Goal: Task Accomplishment & Management: Manage account settings

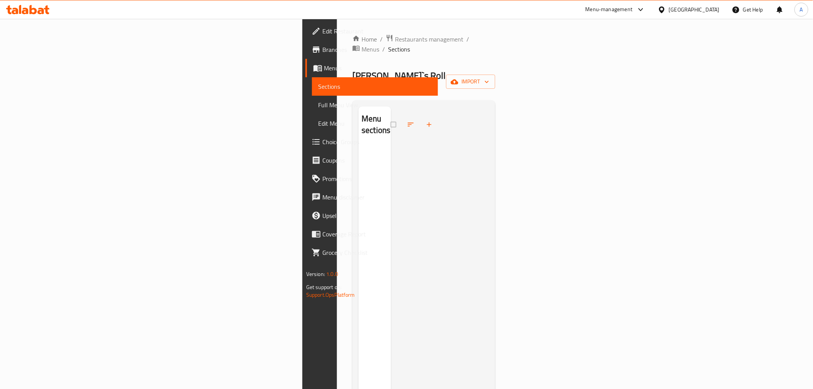
click at [491, 76] on div "Home / Restaurants management / Menus / Sections Martin`s Roll Open import Menu…" at bounding box center [423, 267] width 143 height 467
click at [395, 39] on span "Restaurants management" at bounding box center [429, 39] width 68 height 9
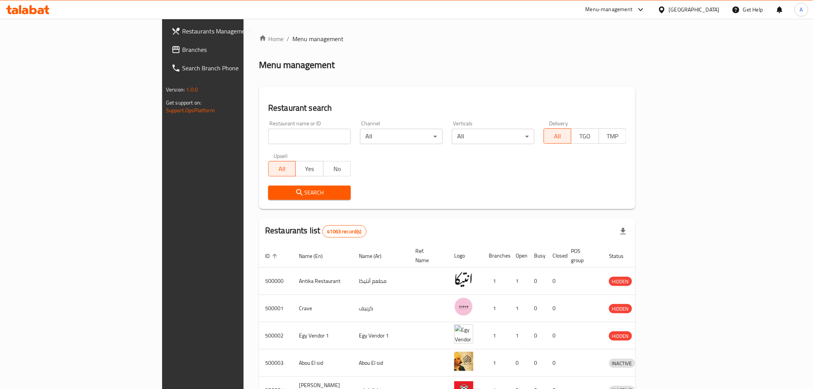
click at [268, 131] on input "search" at bounding box center [309, 136] width 83 height 15
paste input "682091"
type input "682091"
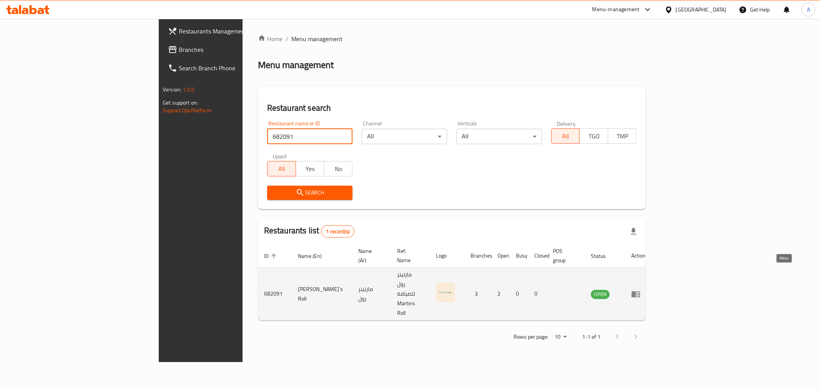
click at [640, 291] on icon "enhanced table" at bounding box center [636, 294] width 8 height 7
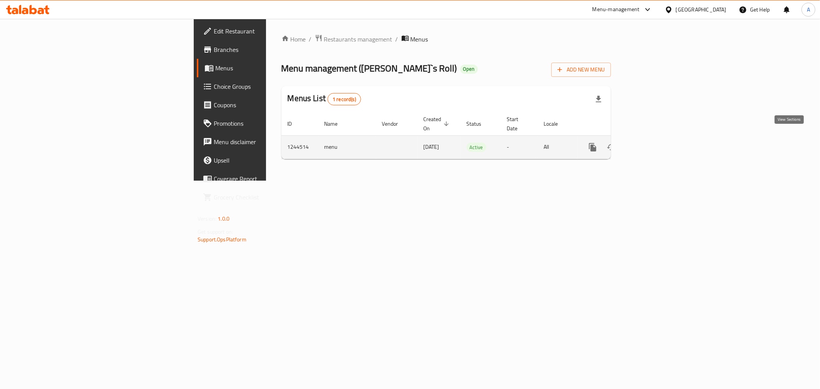
click at [651, 144] on icon "enhanced table" at bounding box center [648, 147] width 7 height 7
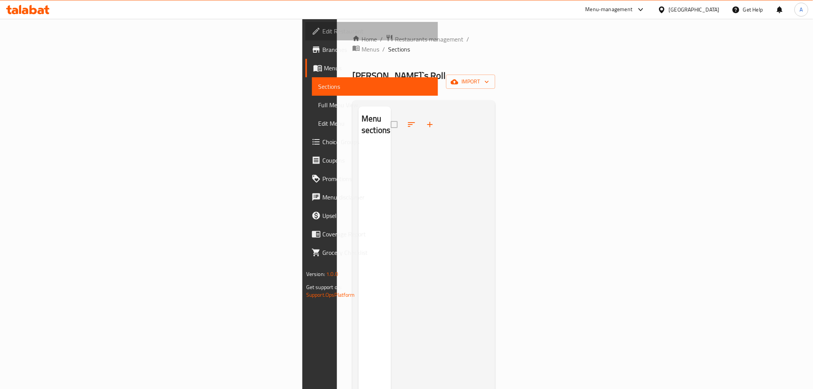
click at [306, 25] on link "Edit Restaurant" at bounding box center [372, 31] width 133 height 18
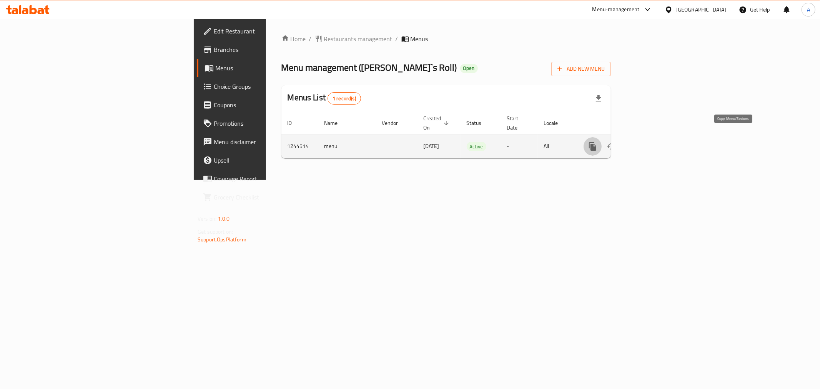
click at [596, 142] on icon "more" at bounding box center [592, 146] width 7 height 8
click at [737, 138] on strong "Copy sections" at bounding box center [751, 138] width 35 height 9
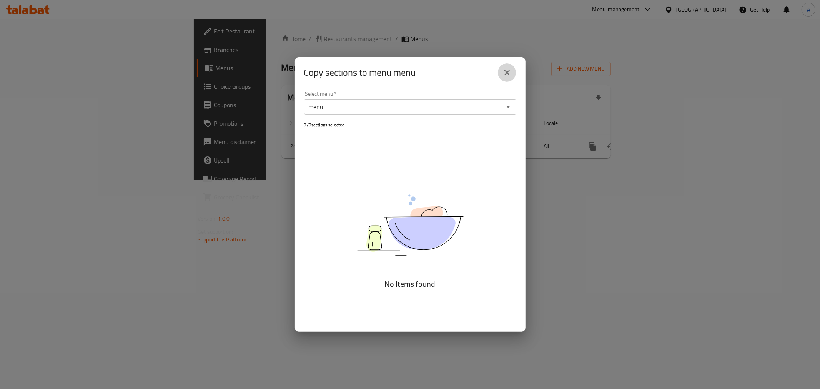
click at [510, 75] on icon "close" at bounding box center [506, 72] width 9 height 9
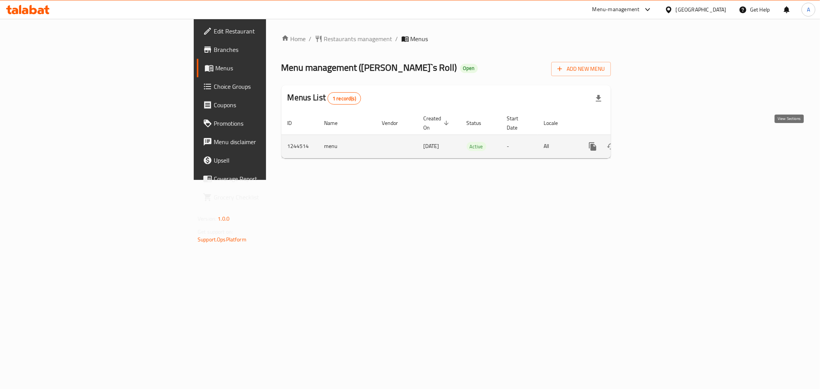
click at [653, 142] on icon "enhanced table" at bounding box center [647, 146] width 9 height 9
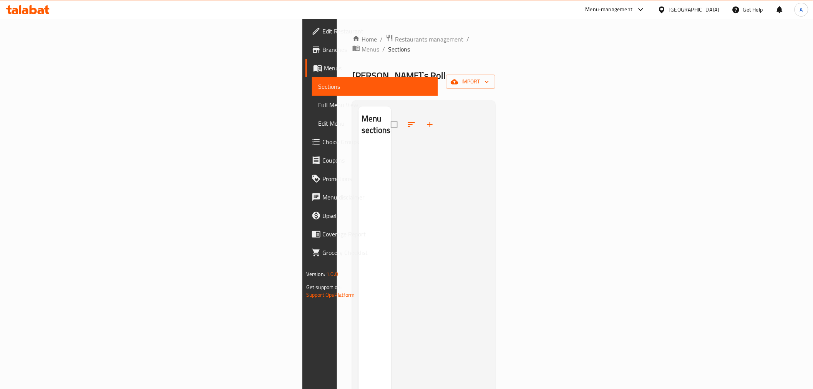
click at [495, 51] on div "Home / Restaurants management / Menus / Sections Martin`s Roll Open import Menu…" at bounding box center [423, 267] width 143 height 467
click at [489, 77] on span "import" at bounding box center [470, 82] width 37 height 10
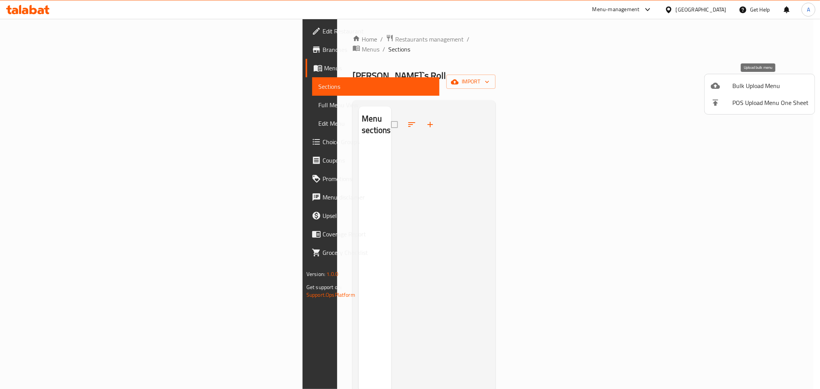
click at [755, 89] on span "Bulk Upload Menu" at bounding box center [770, 85] width 76 height 9
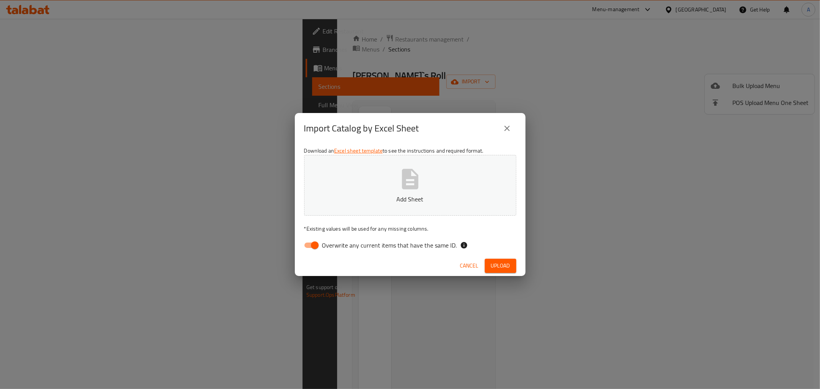
click at [512, 126] on button "close" at bounding box center [507, 128] width 18 height 18
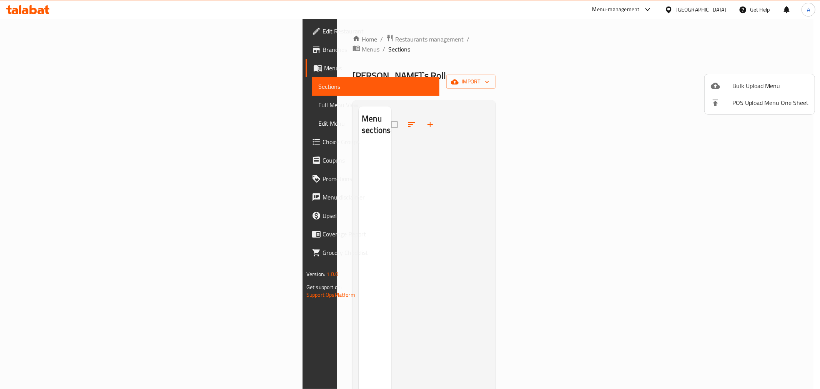
click at [274, 118] on div at bounding box center [410, 194] width 820 height 389
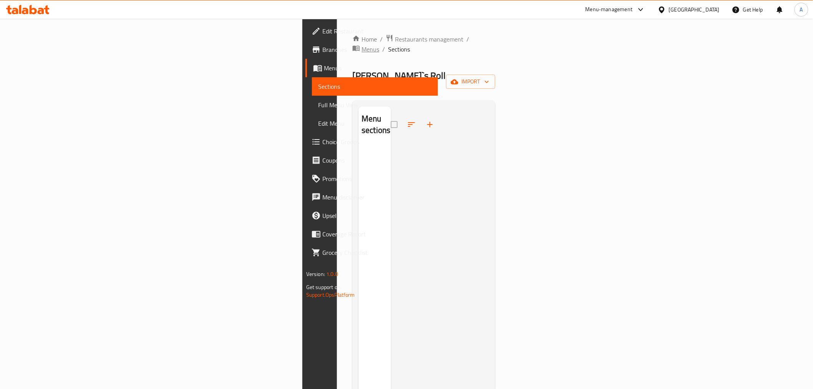
click at [362, 45] on span "Menus" at bounding box center [371, 49] width 18 height 9
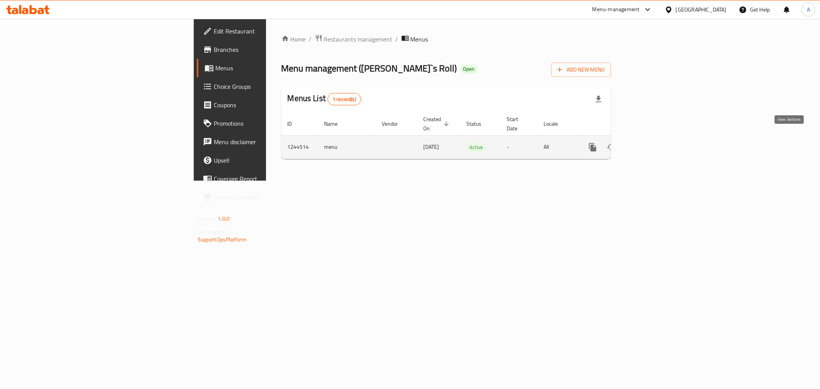
click at [653, 143] on icon "enhanced table" at bounding box center [647, 147] width 9 height 9
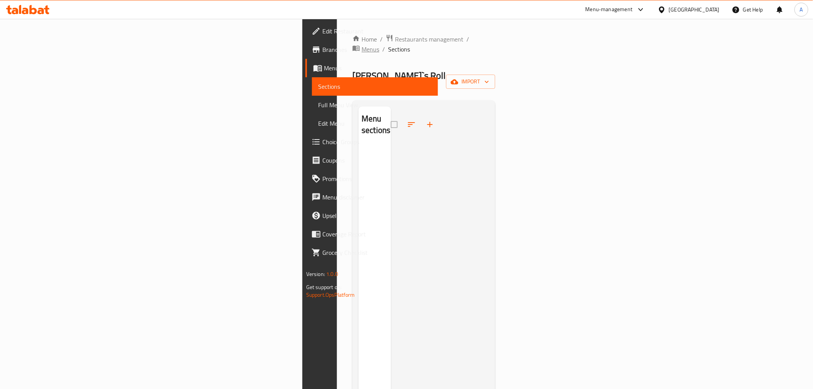
click at [362, 45] on span "Menus" at bounding box center [371, 49] width 18 height 9
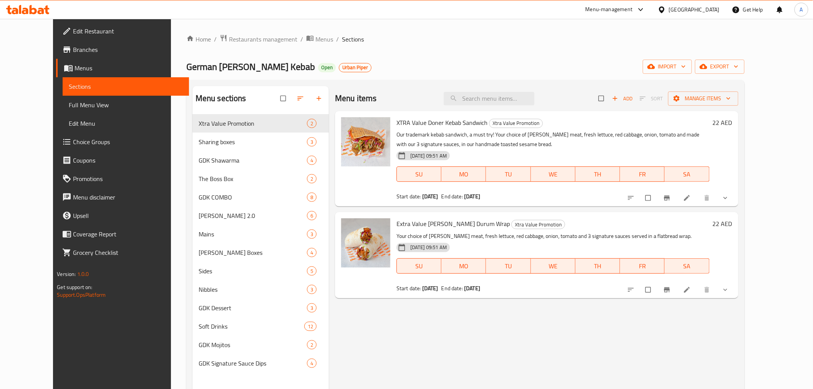
click at [730, 200] on icon "show more" at bounding box center [726, 198] width 8 height 8
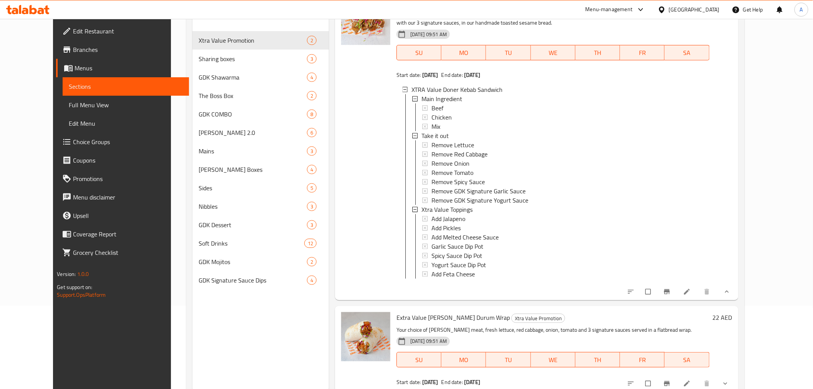
scroll to position [85, 0]
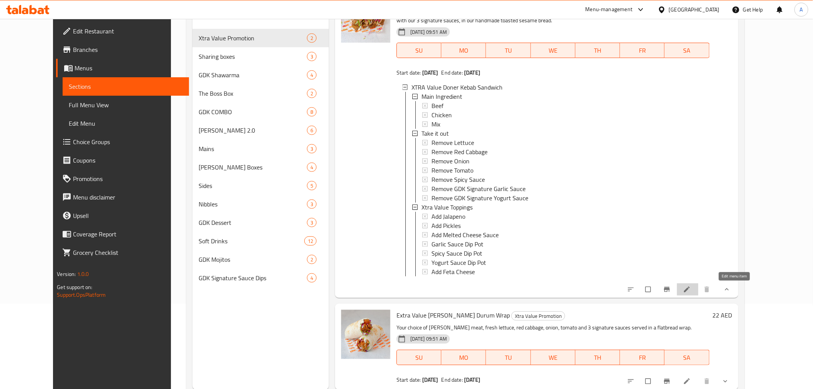
click at [691, 289] on icon at bounding box center [687, 290] width 8 height 8
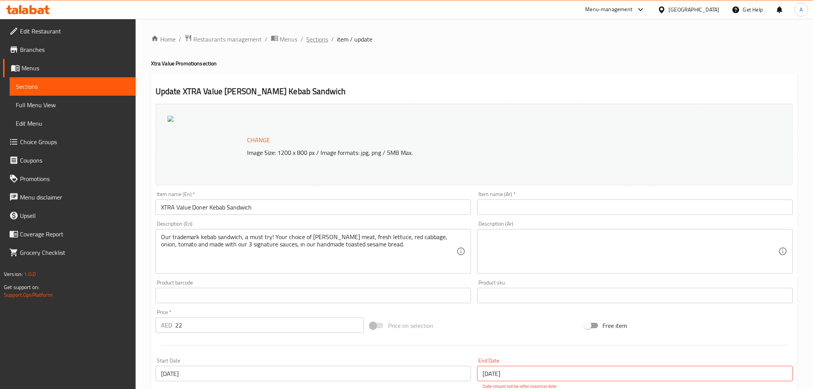
click at [310, 40] on span "Sections" at bounding box center [318, 39] width 22 height 9
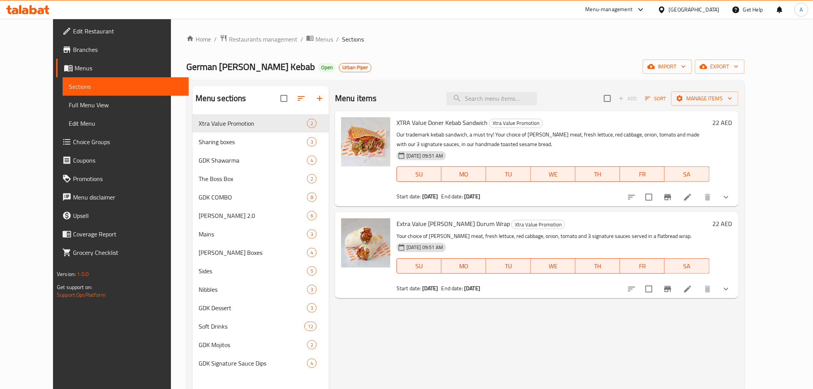
click at [424, 119] on span "XTRA Value Doner Kebab Sandwich" at bounding box center [442, 123] width 91 height 12
copy h6 "XTRA Value Doner Kebab Sandwich"
click at [731, 289] on icon "show more" at bounding box center [726, 288] width 9 height 9
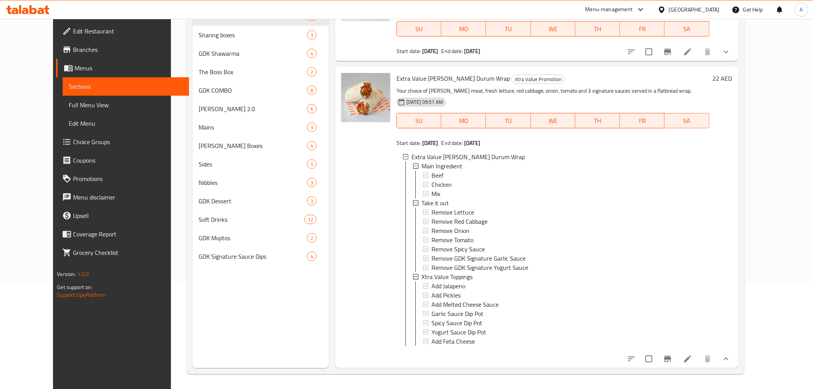
scroll to position [108, 0]
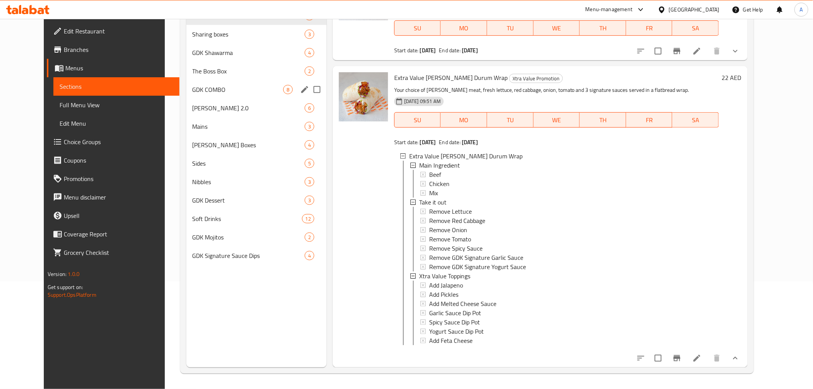
click at [204, 90] on span "GDK COMBO" at bounding box center [238, 89] width 91 height 9
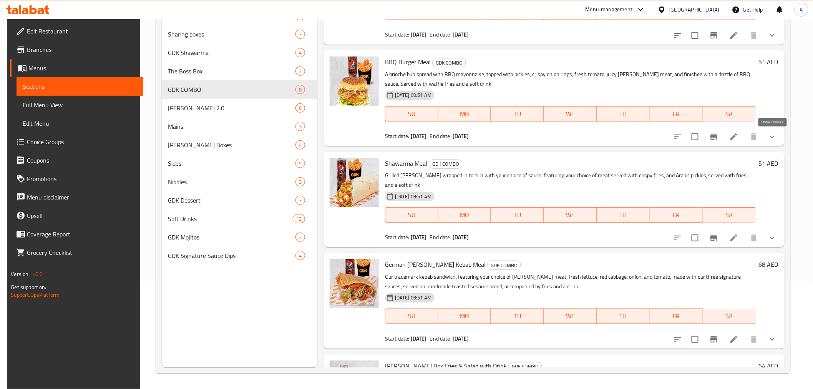
click at [777, 138] on icon "show more" at bounding box center [772, 136] width 9 height 9
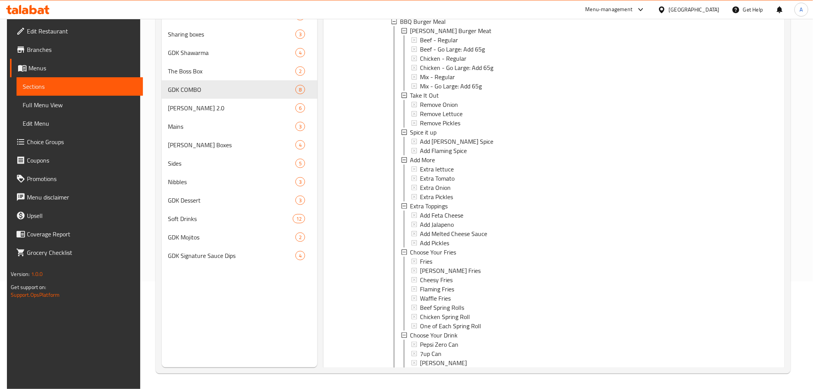
scroll to position [429, 0]
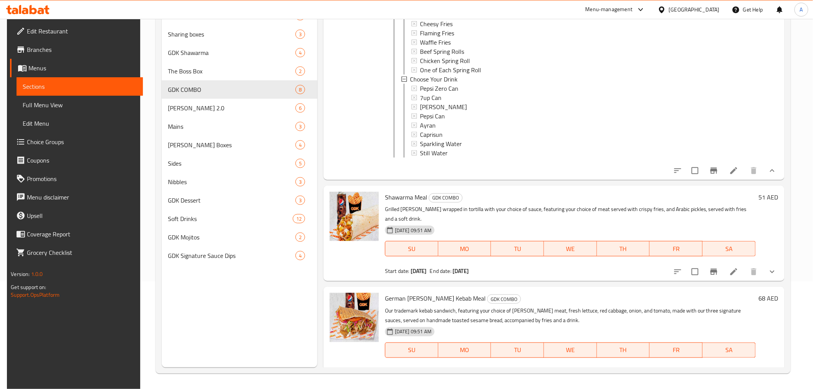
click at [736, 175] on icon at bounding box center [734, 170] width 9 height 9
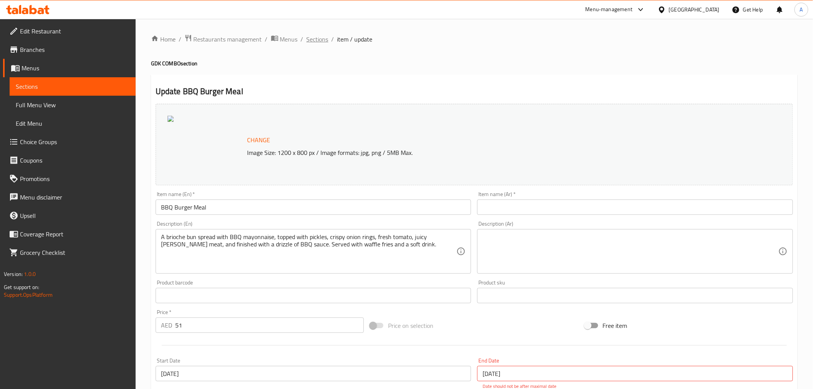
click at [308, 37] on span "Sections" at bounding box center [318, 39] width 22 height 9
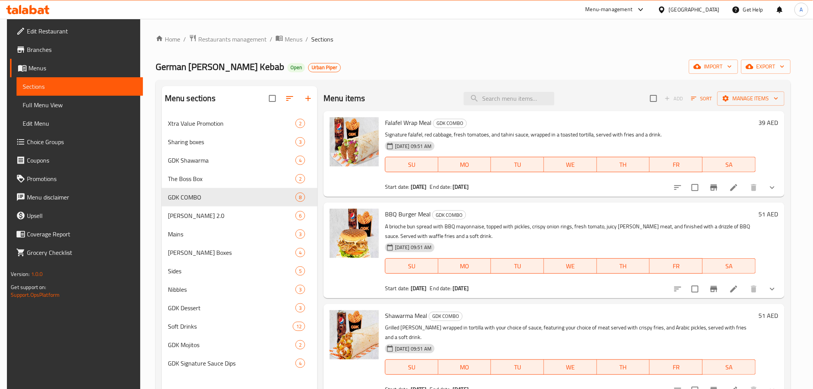
click at [35, 141] on span "Choice Groups" at bounding box center [82, 141] width 110 height 9
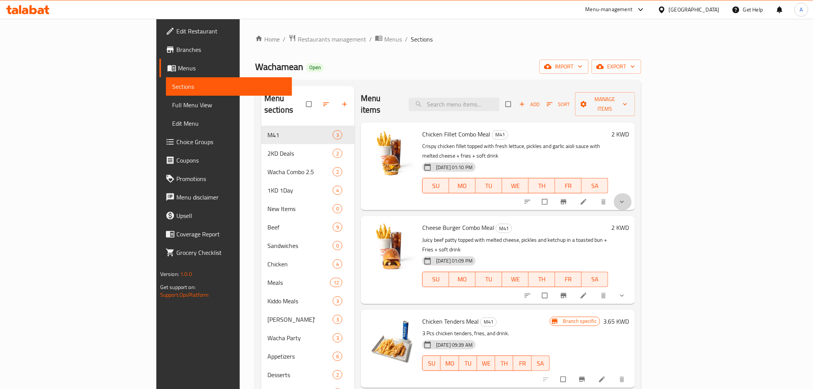
click at [632, 193] on button "show more" at bounding box center [623, 201] width 18 height 17
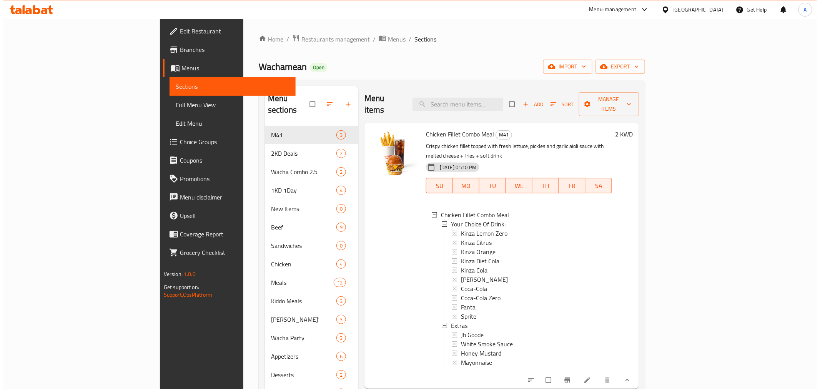
scroll to position [1, 0]
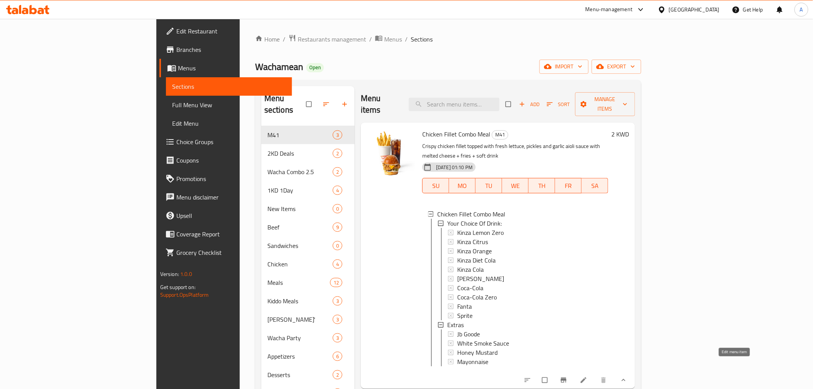
click at [587, 377] on icon at bounding box center [584, 380] width 6 height 6
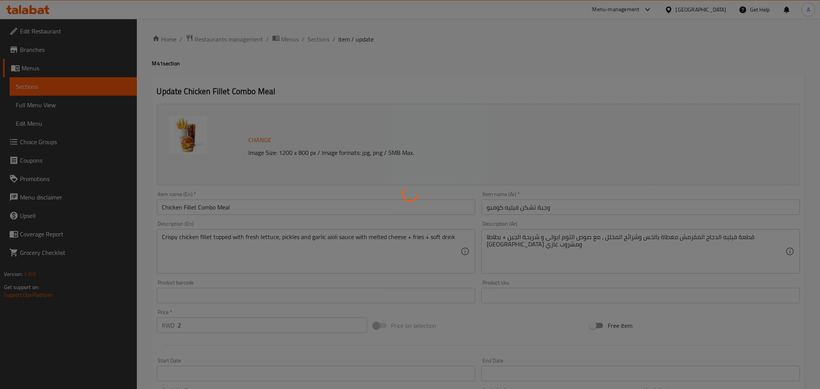
type input "إختيارك من المشروب:"
type input "1"
type input "اضافات"
type input "0"
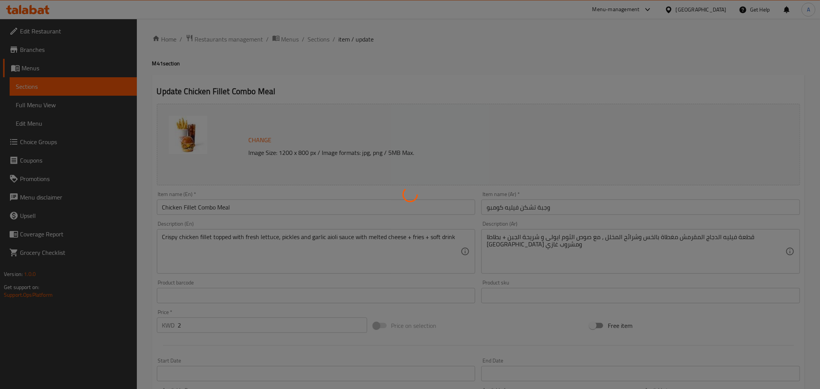
type input "4"
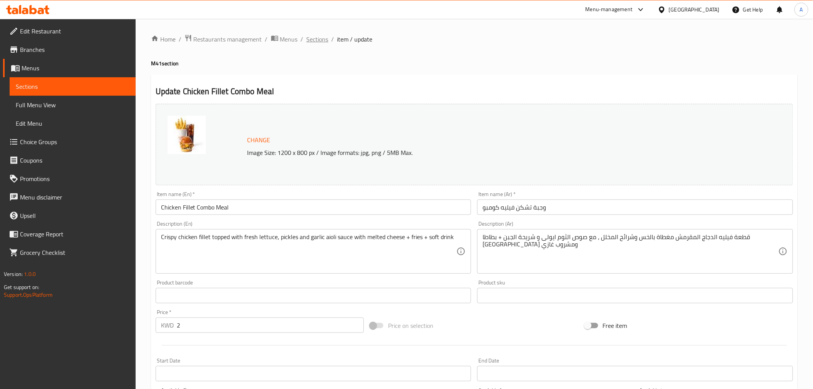
click at [319, 39] on span "Sections" at bounding box center [318, 39] width 22 height 9
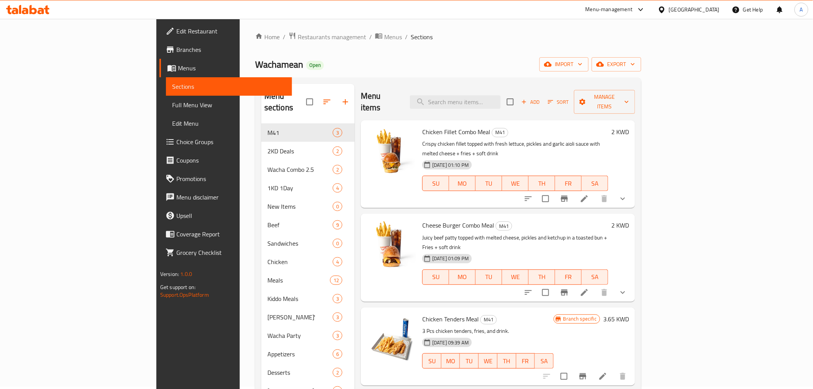
scroll to position [108, 0]
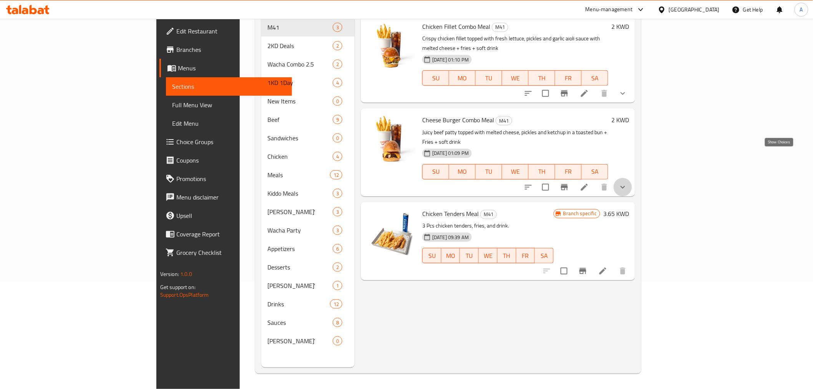
click at [628, 183] on icon "show more" at bounding box center [622, 187] width 9 height 9
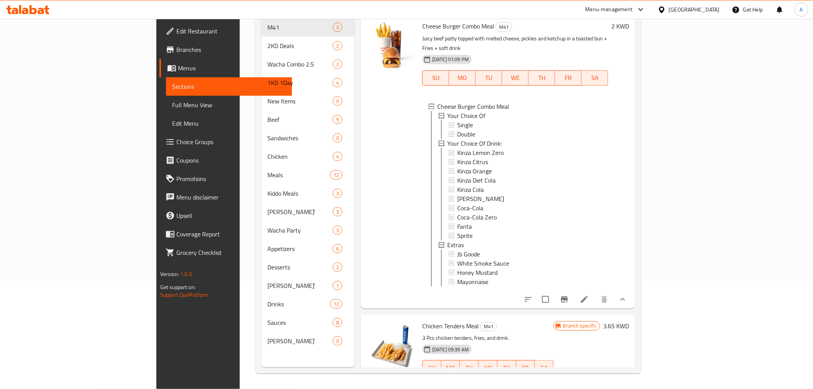
scroll to position [94, 0]
click at [595, 292] on li at bounding box center [585, 299] width 22 height 14
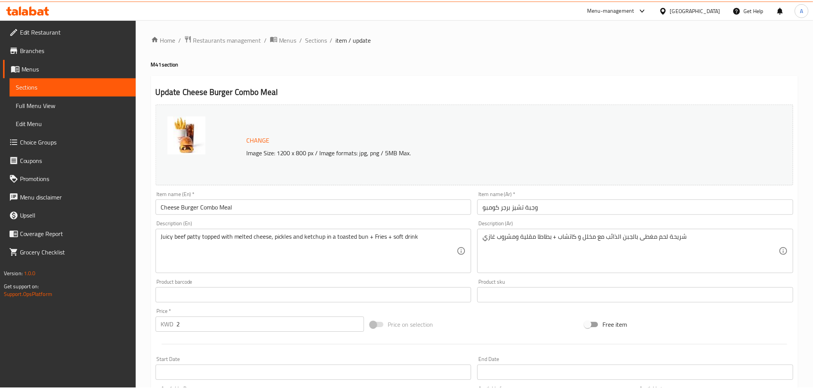
scroll to position [240, 0]
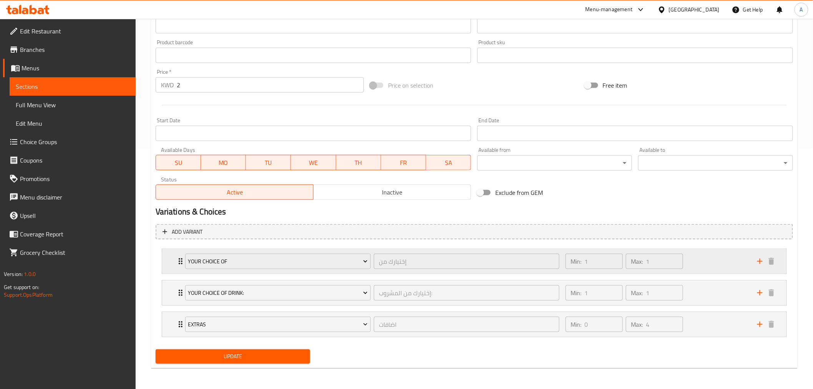
click at [167, 258] on div "Your Choice Of إختيارك من ​ Min: 1 ​ Max: 1 ​" at bounding box center [474, 261] width 625 height 25
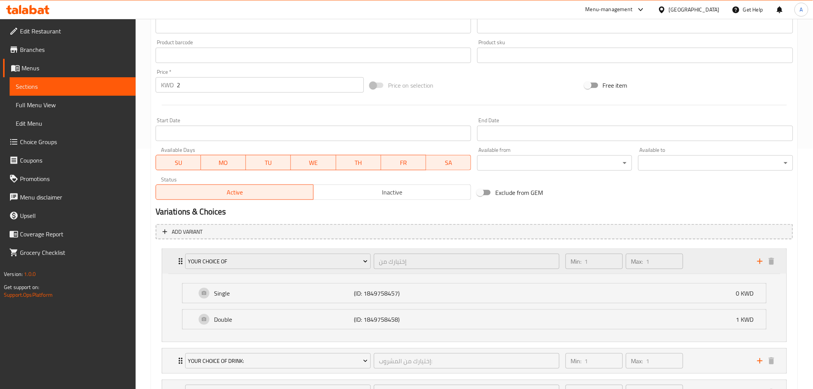
click at [167, 258] on div "Your Choice Of إختيارك من ​ Min: 1 ​ Max: 1 ​" at bounding box center [474, 261] width 625 height 25
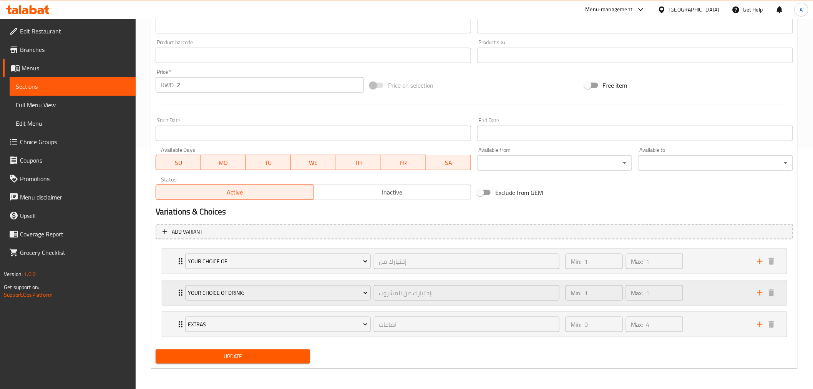
click at [168, 303] on div "Your Choice Of Drink: إختيارك من المشروب: ​ Min: 1 ​ Max: 1 ​" at bounding box center [474, 293] width 625 height 25
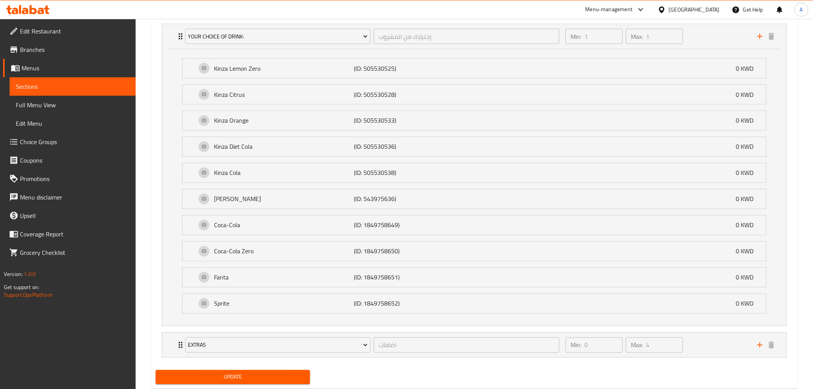
scroll to position [518, 0]
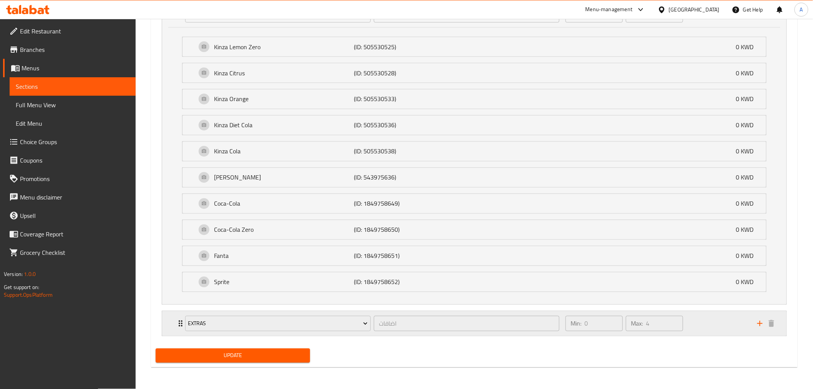
click at [165, 322] on div "Extras اضافات ​ Min: 0 ​ Max: 4 ​" at bounding box center [474, 323] width 625 height 25
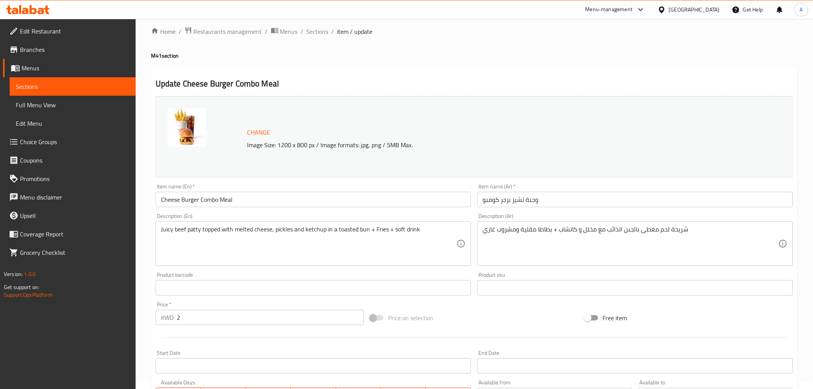
scroll to position [0, 0]
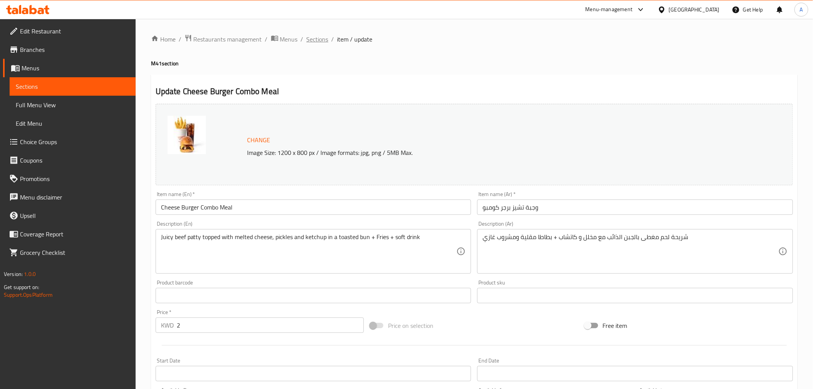
click at [316, 40] on span "Sections" at bounding box center [318, 39] width 22 height 9
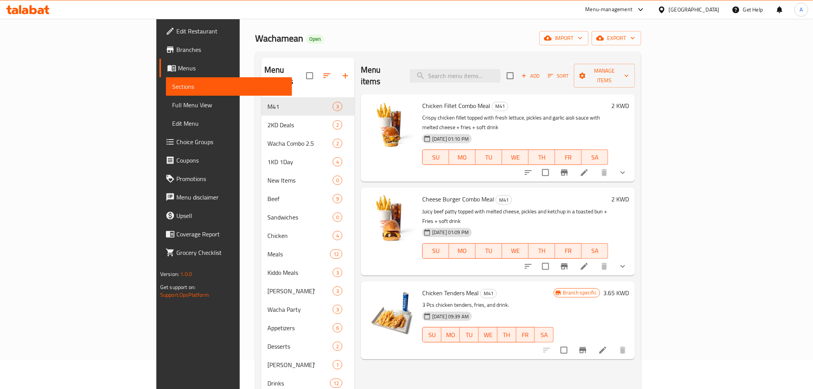
scroll to position [43, 0]
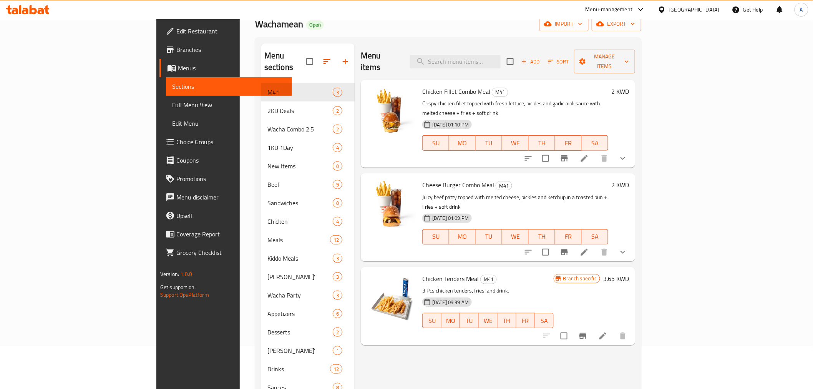
click at [628, 248] on icon "show more" at bounding box center [622, 252] width 9 height 9
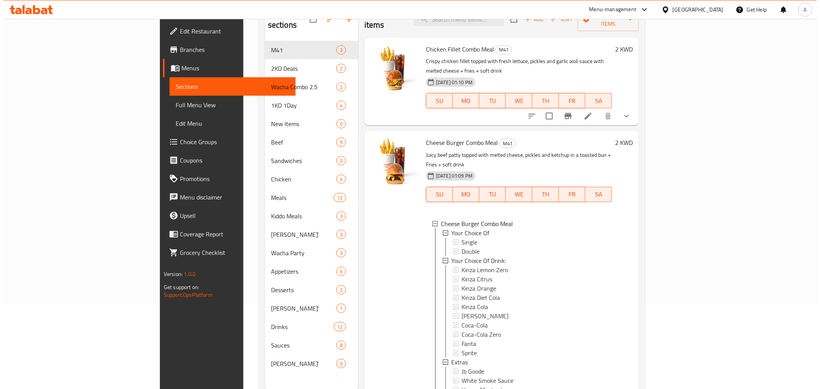
scroll to position [85, 0]
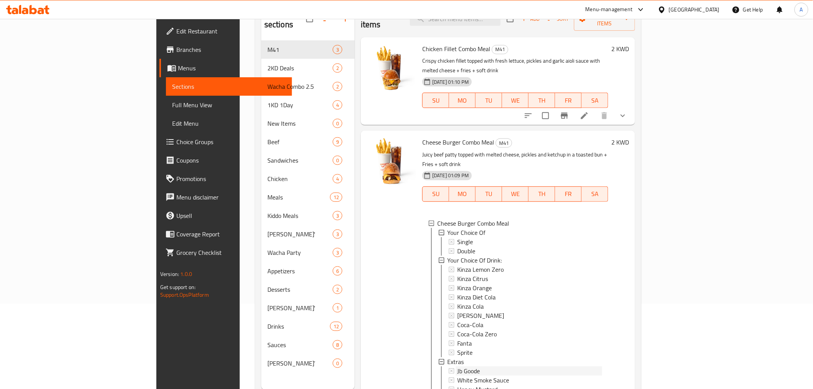
click at [457, 366] on span "Jb Goode" at bounding box center [468, 370] width 23 height 9
